Goal: Task Accomplishment & Management: Complete application form

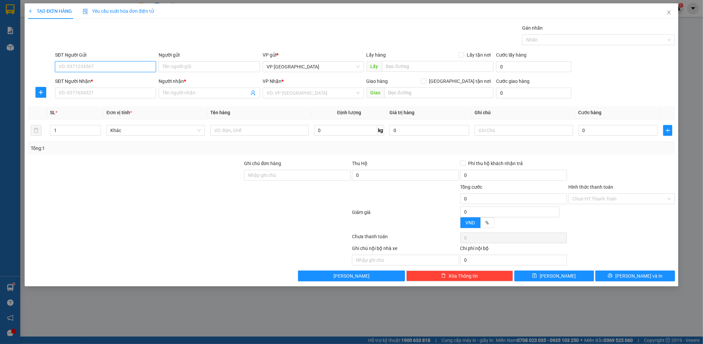
click at [125, 65] on input "SĐT Người Gửi" at bounding box center [105, 66] width 101 height 11
click at [120, 94] on input "SĐT Người Nhận *" at bounding box center [105, 93] width 101 height 11
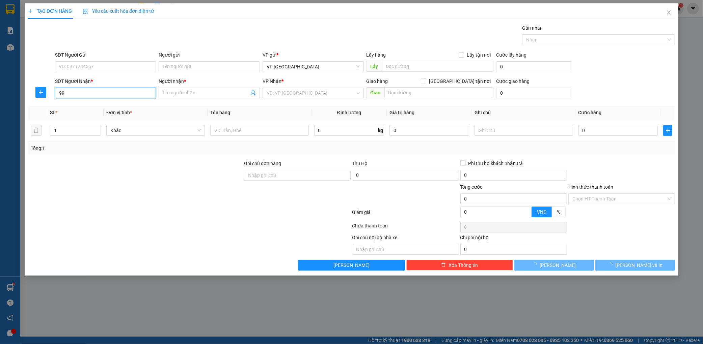
type input "9"
click at [109, 68] on input "SĐT Người Gửi" at bounding box center [105, 66] width 101 height 11
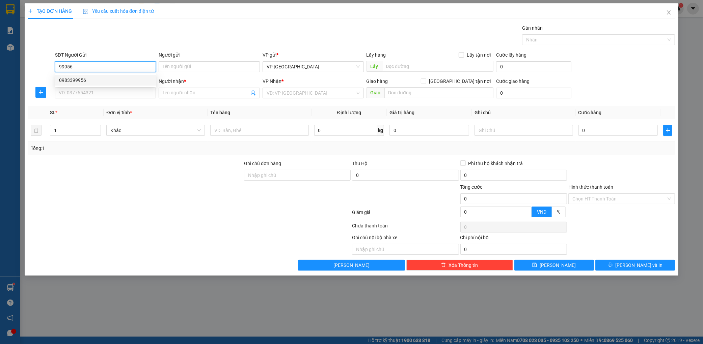
click at [88, 83] on div "0983399956" at bounding box center [105, 80] width 93 height 7
type input "0983399956"
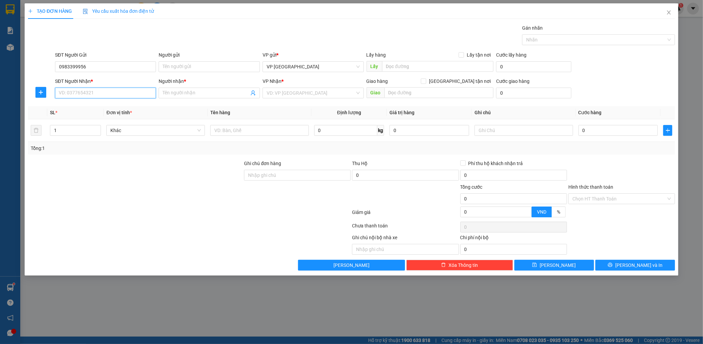
click at [89, 94] on input "SĐT Người Nhận *" at bounding box center [105, 93] width 101 height 11
click at [82, 109] on div "0989583632 - kt" at bounding box center [105, 106] width 93 height 7
type input "0989583632"
type input "kt"
type input "bưu điện"
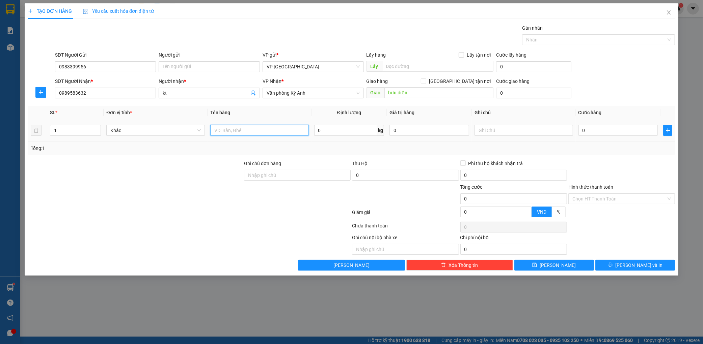
click at [254, 133] on input "text" at bounding box center [259, 130] width 99 height 11
type input "1 xop"
type input "1"
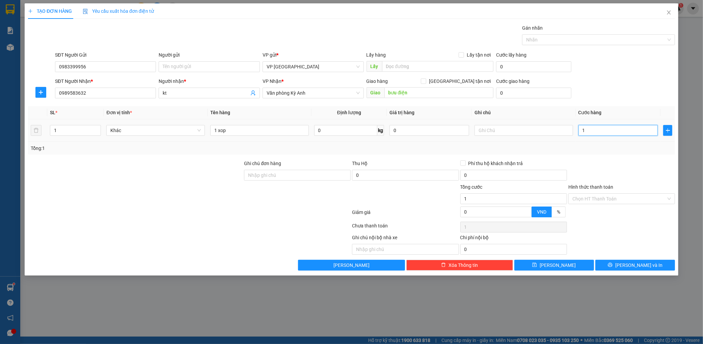
type input "10"
type input "100"
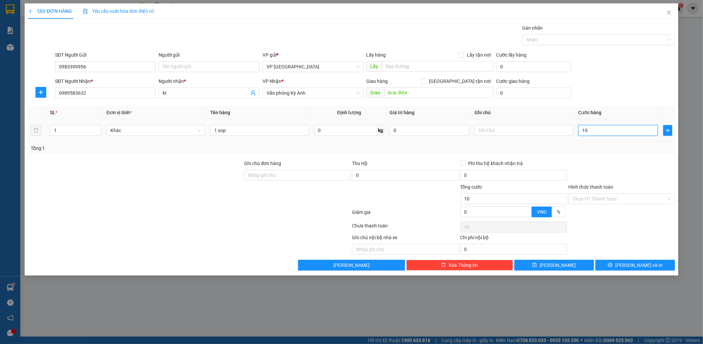
type input "100"
type input "1.000"
type input "10.000"
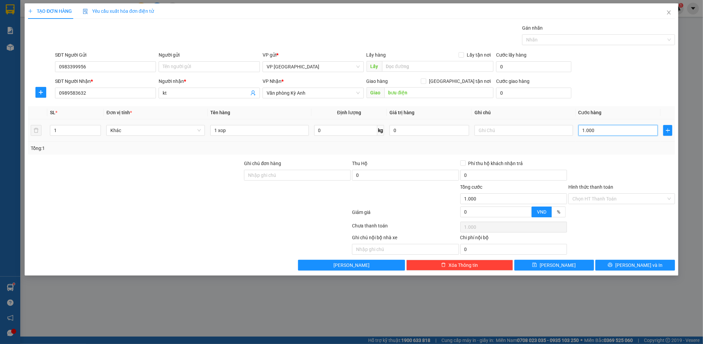
type input "10.000"
type input "100.000"
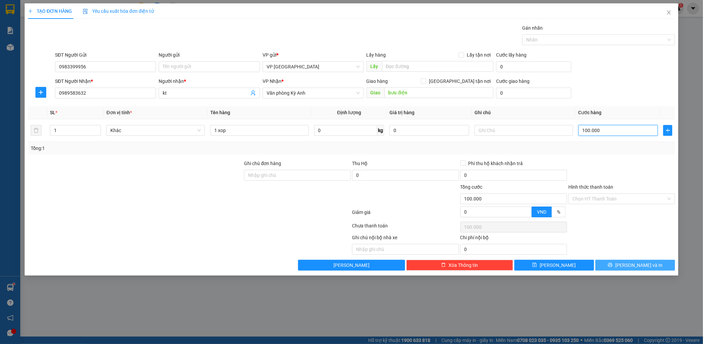
type input "100.000"
click at [639, 267] on span "[PERSON_NAME] và In" at bounding box center [638, 265] width 47 height 7
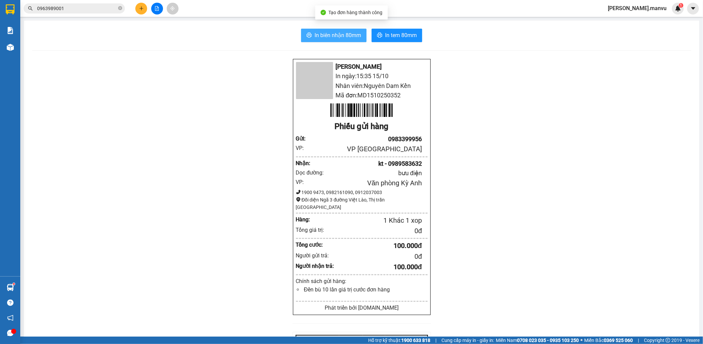
click at [335, 32] on span "In biên nhận 80mm" at bounding box center [337, 35] width 47 height 8
